Goal: Find specific page/section: Find specific page/section

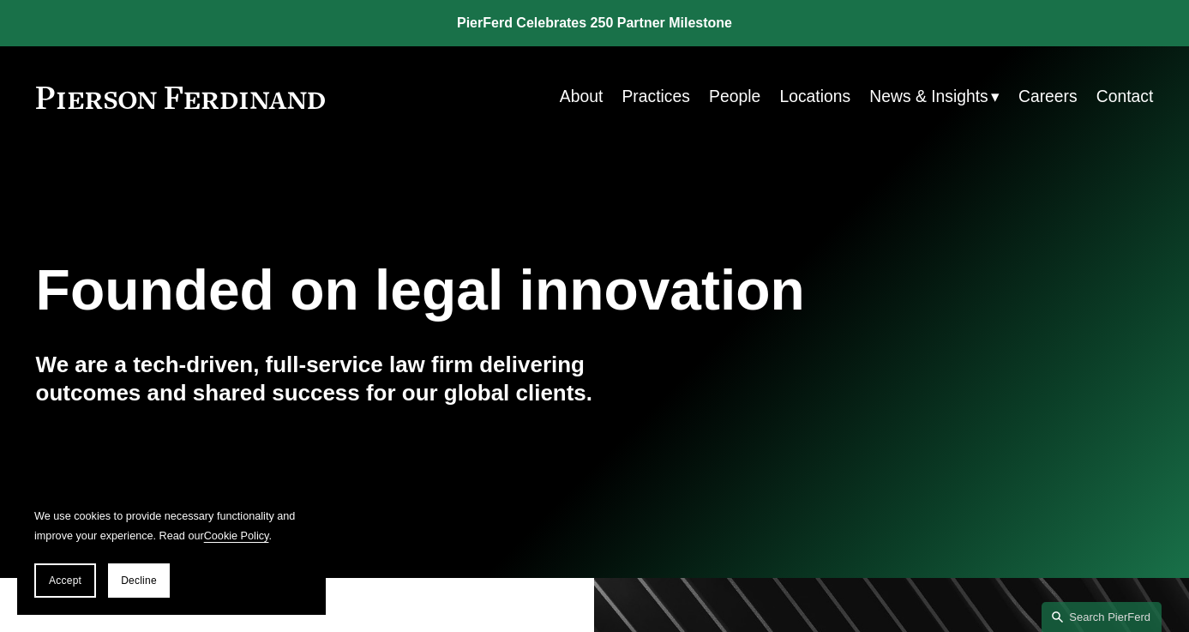
click at [745, 93] on link "People" at bounding box center [734, 97] width 51 height 33
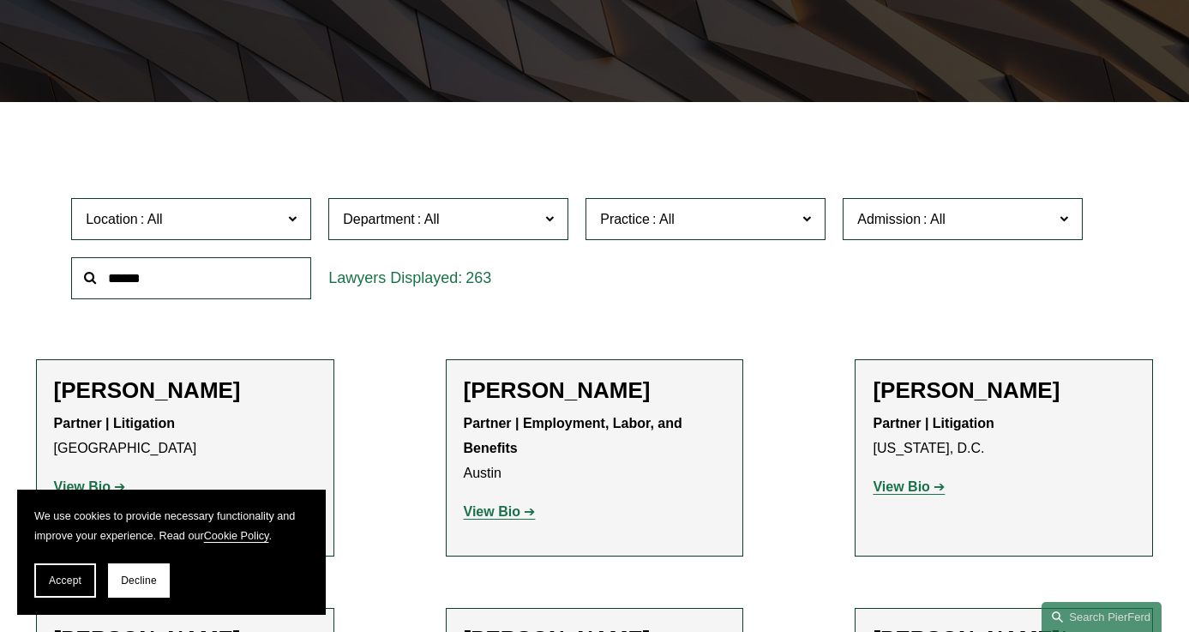
scroll to position [405, 0]
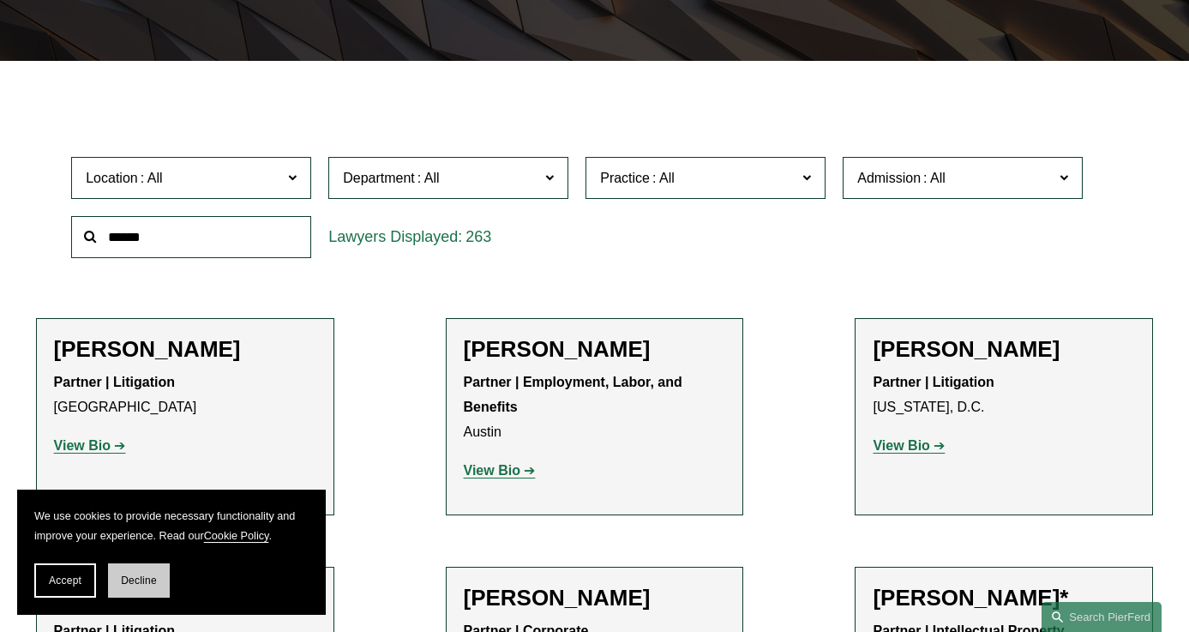
click at [141, 573] on button "Decline" at bounding box center [139, 580] width 62 height 34
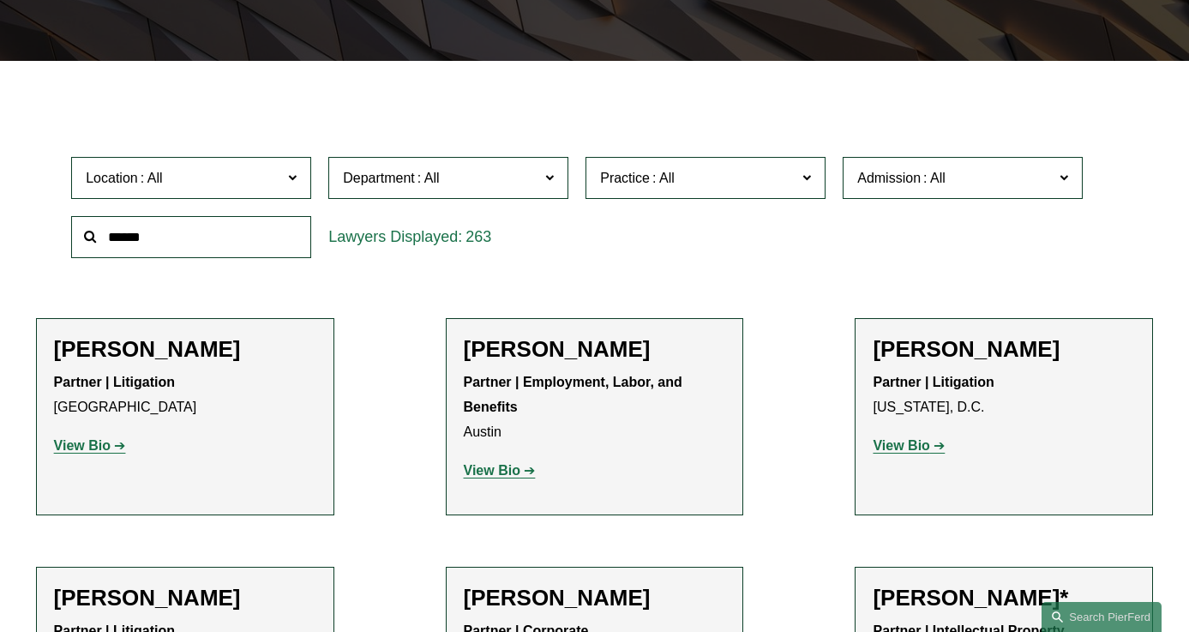
click at [675, 190] on label "Practice" at bounding box center [705, 178] width 240 height 42
click at [0, 0] on link "Global Media, Entertainment & Sports" at bounding box center [0, 0] width 0 height 0
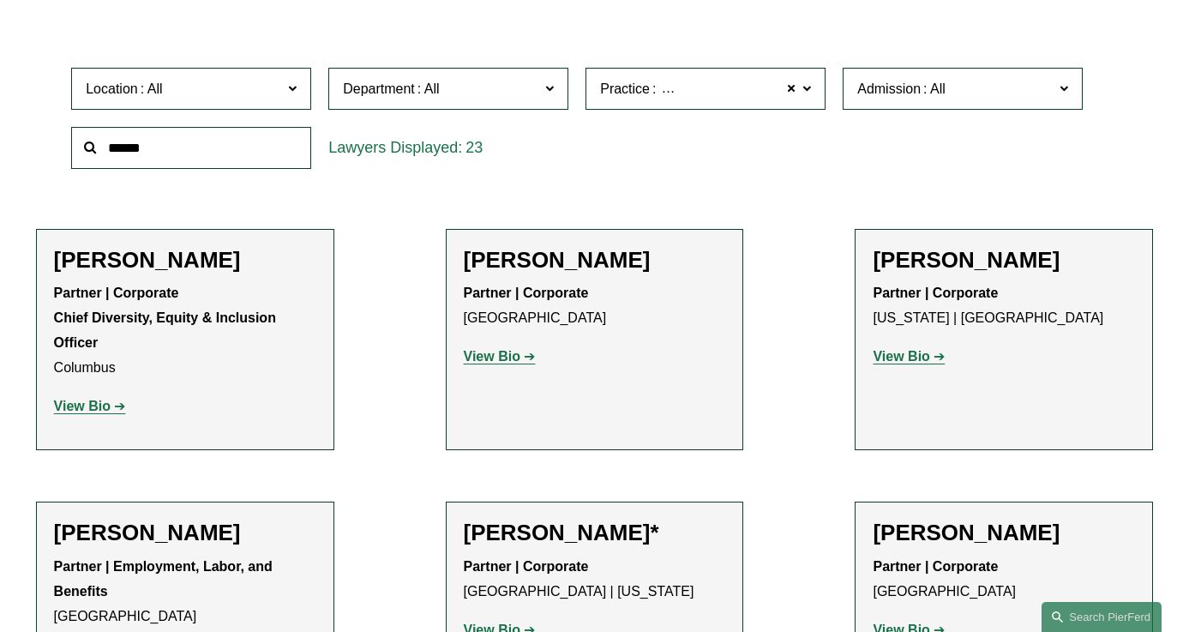
scroll to position [497, 0]
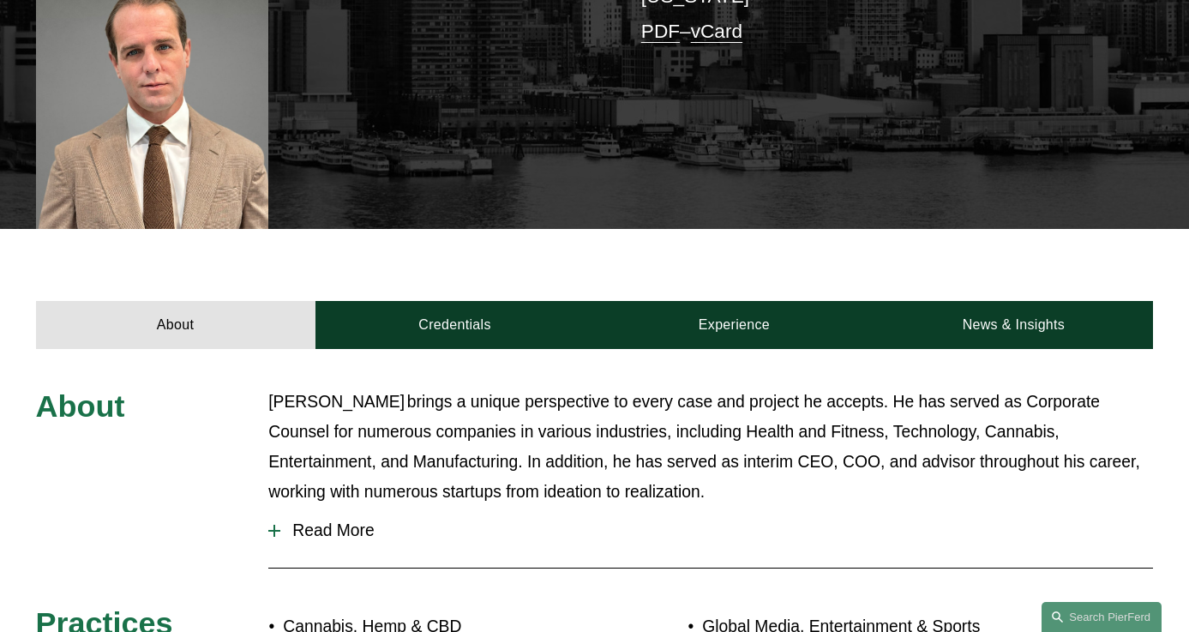
scroll to position [676, 0]
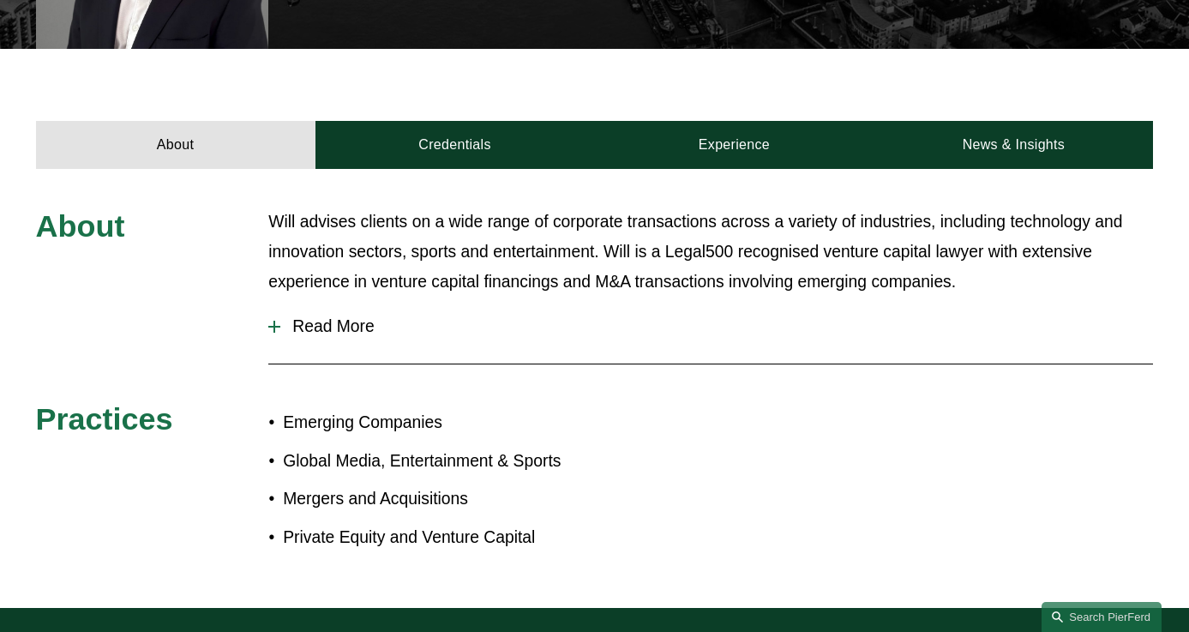
scroll to position [621, 0]
